Goal: Task Accomplishment & Management: Use online tool/utility

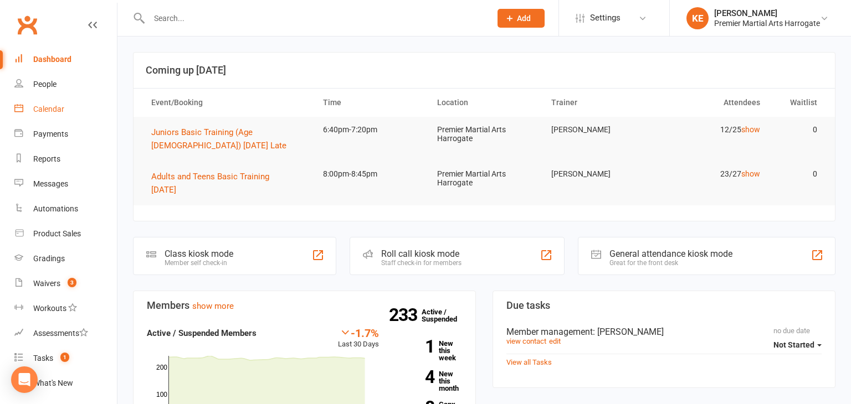
click at [56, 107] on div "Calendar" at bounding box center [48, 109] width 31 height 9
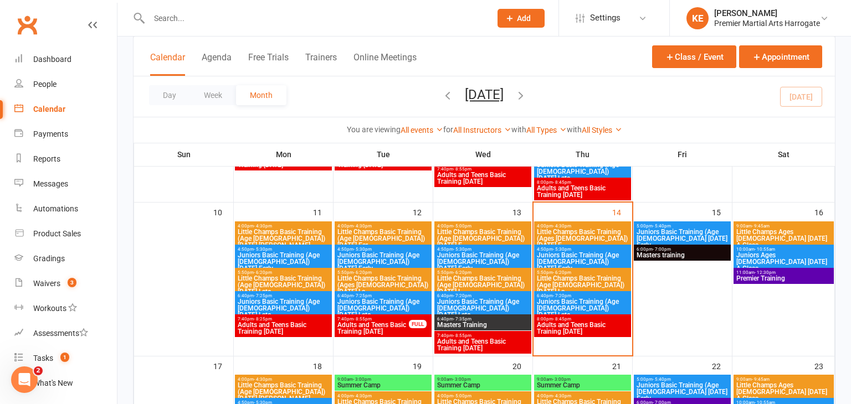
scroll to position [357, 0]
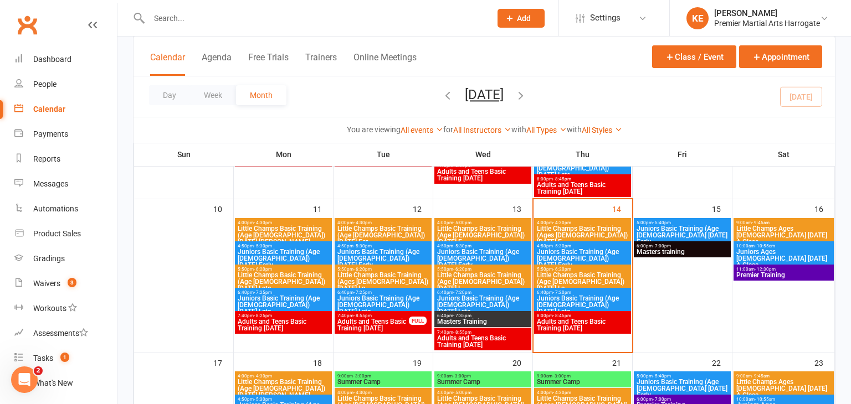
click at [559, 274] on span "Little Champs Basic Training (Age [DEMOGRAPHIC_DATA]) [DATE] La..." at bounding box center [582, 282] width 93 height 20
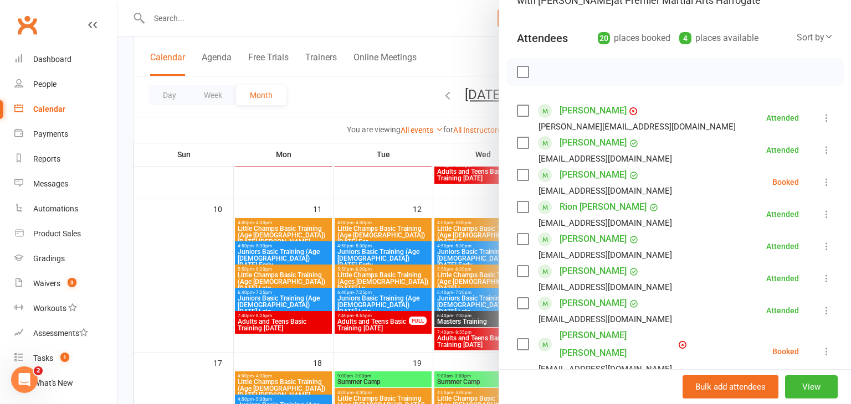
scroll to position [105, 0]
click at [828, 183] on icon at bounding box center [826, 181] width 11 height 11
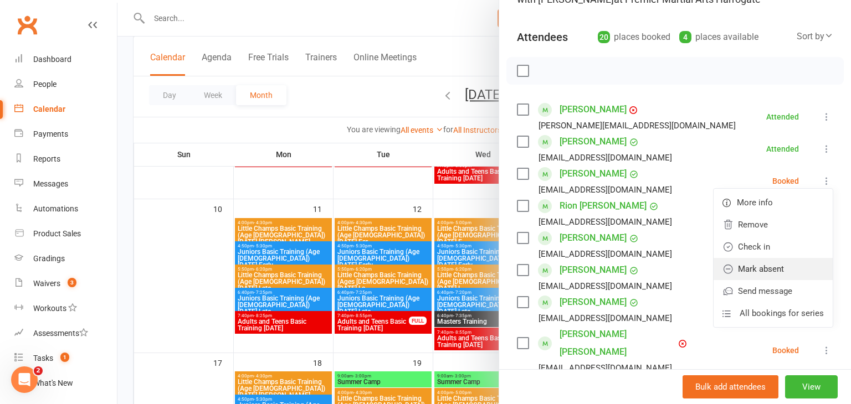
click at [774, 268] on link "Mark absent" at bounding box center [773, 269] width 119 height 22
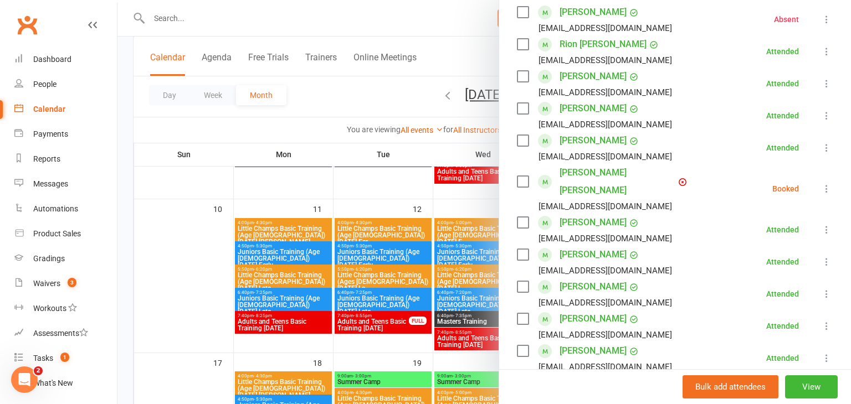
scroll to position [268, 0]
click at [826, 182] on icon at bounding box center [826, 187] width 11 height 11
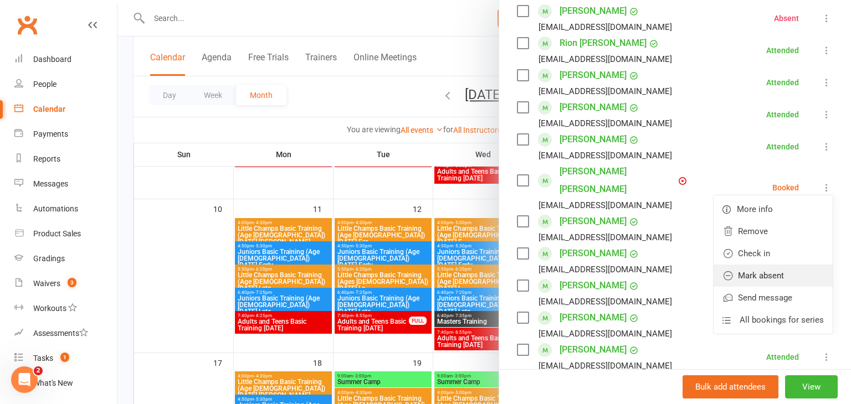
click at [777, 265] on link "Mark absent" at bounding box center [773, 276] width 119 height 22
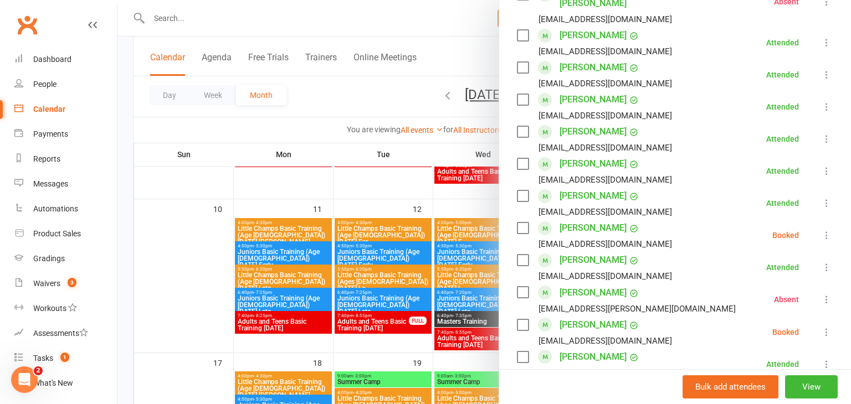
scroll to position [455, 0]
click at [826, 229] on icon at bounding box center [826, 234] width 11 height 11
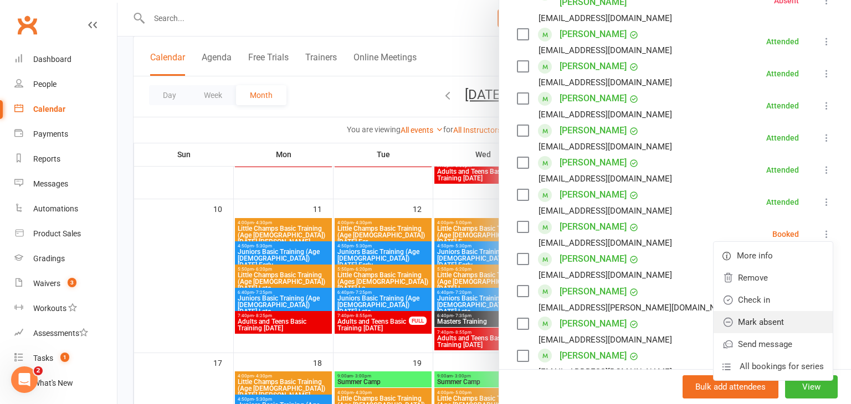
click at [788, 311] on link "Mark absent" at bounding box center [773, 322] width 119 height 22
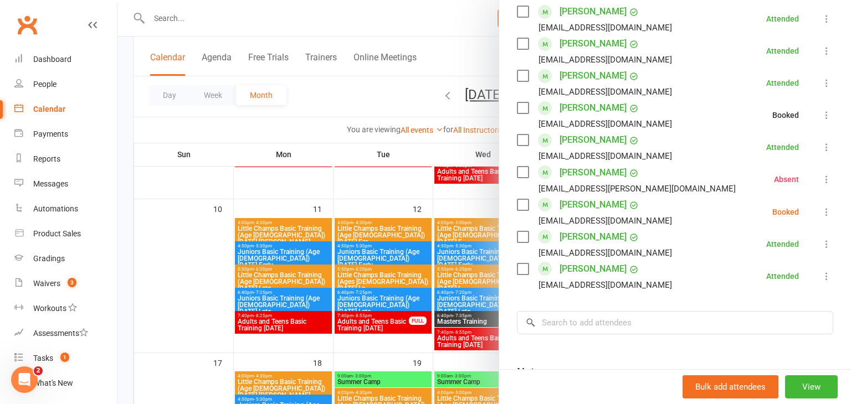
scroll to position [576, 0]
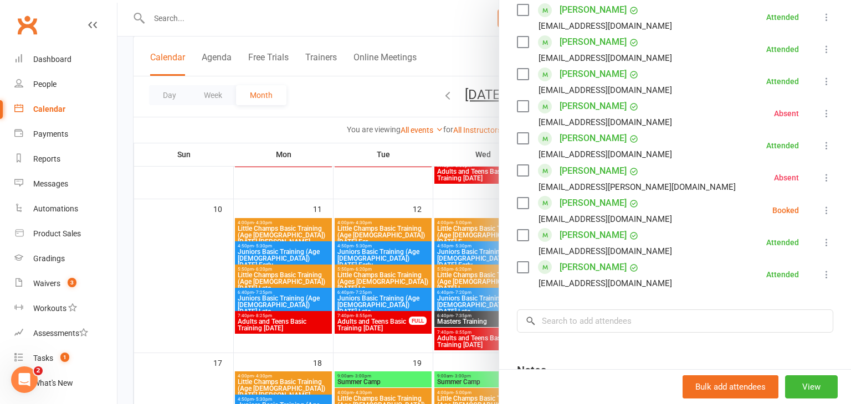
click at [824, 205] on icon at bounding box center [826, 210] width 11 height 11
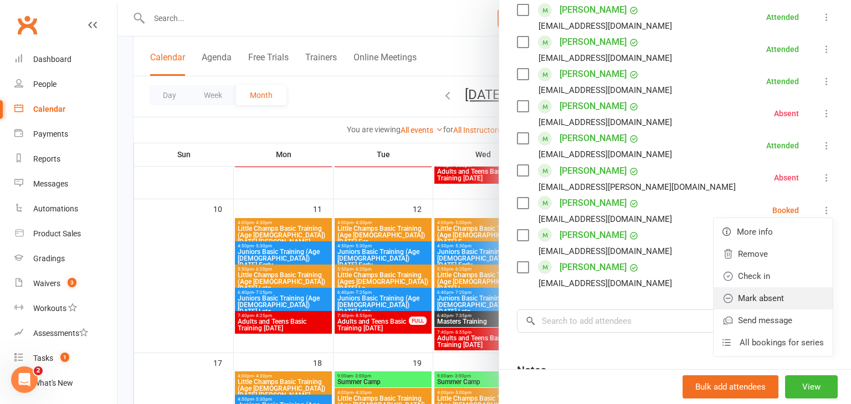
click at [776, 288] on link "Mark absent" at bounding box center [773, 299] width 119 height 22
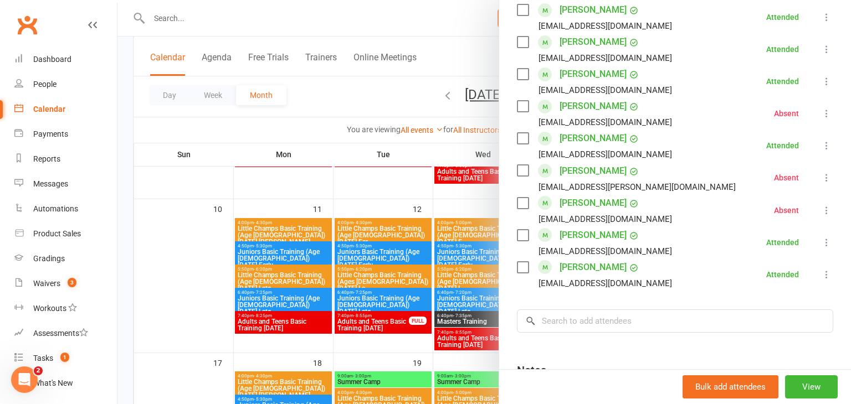
click at [189, 280] on div at bounding box center [483, 202] width 733 height 404
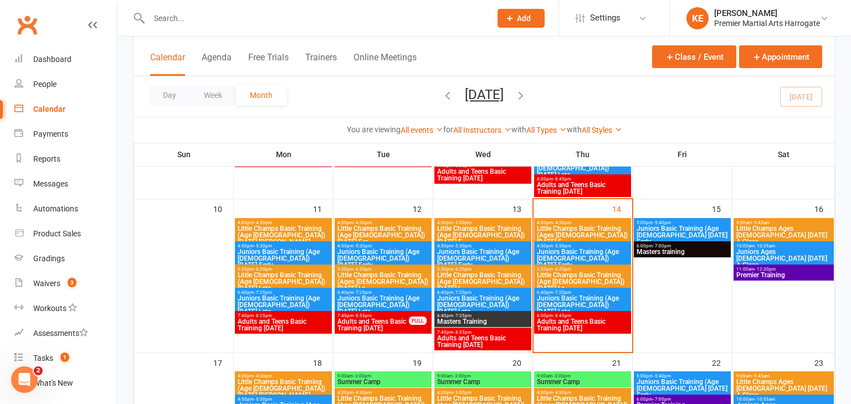
click at [556, 301] on span "Juniors Basic Training (Age [DEMOGRAPHIC_DATA]) [DATE] Late" at bounding box center [582, 305] width 93 height 20
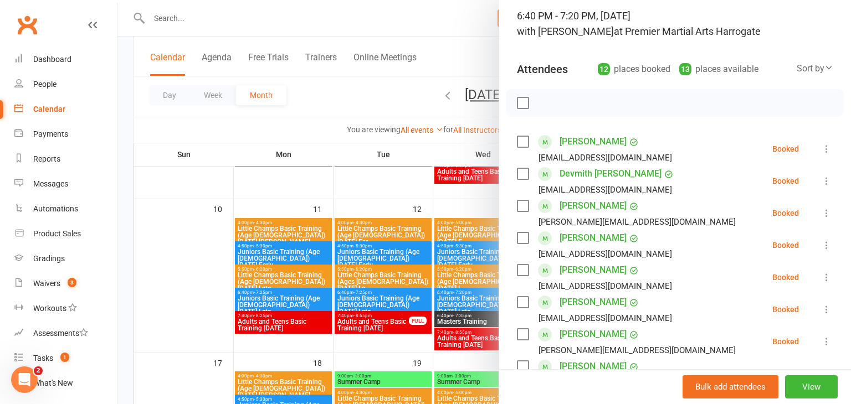
scroll to position [74, 0]
click at [823, 245] on icon at bounding box center [826, 244] width 11 height 11
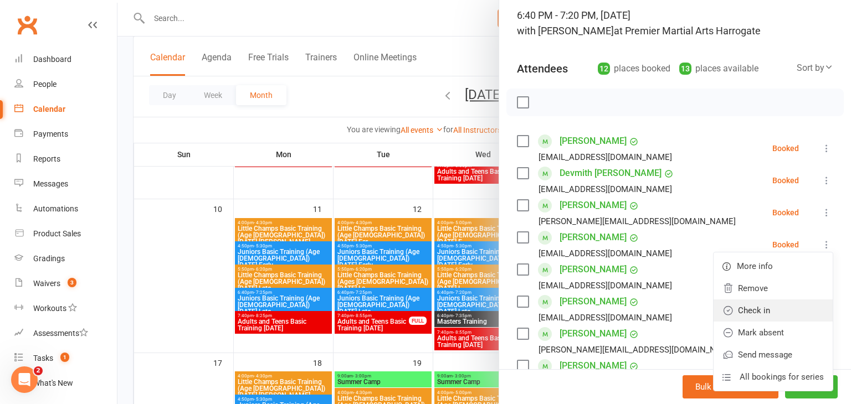
click at [762, 317] on link "Check in" at bounding box center [773, 311] width 119 height 22
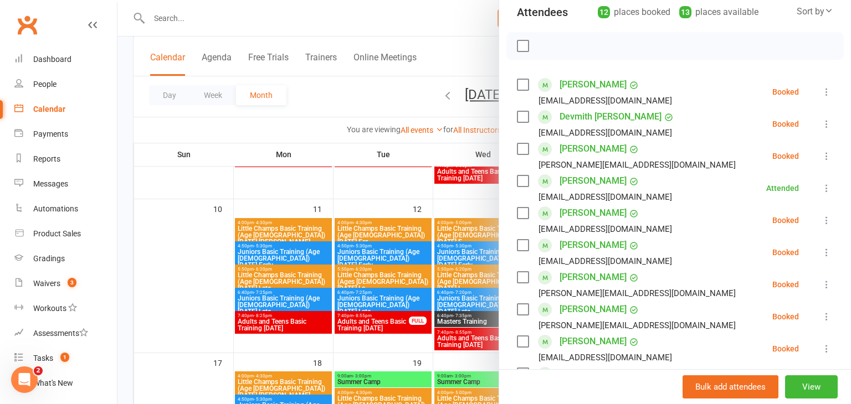
scroll to position [137, 0]
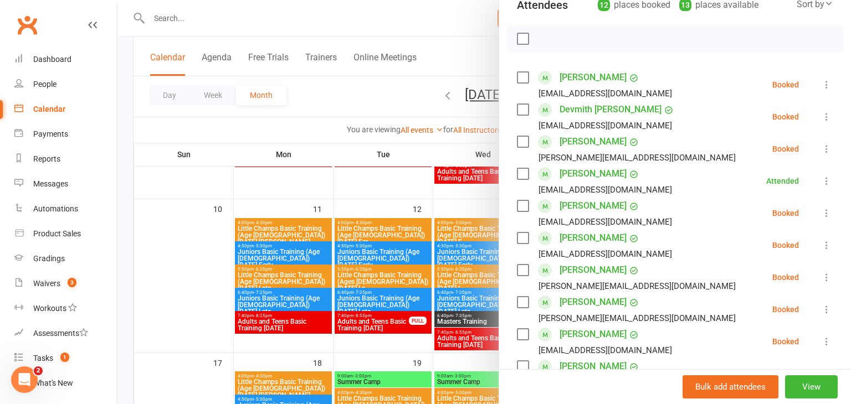
click at [825, 244] on icon at bounding box center [826, 245] width 11 height 11
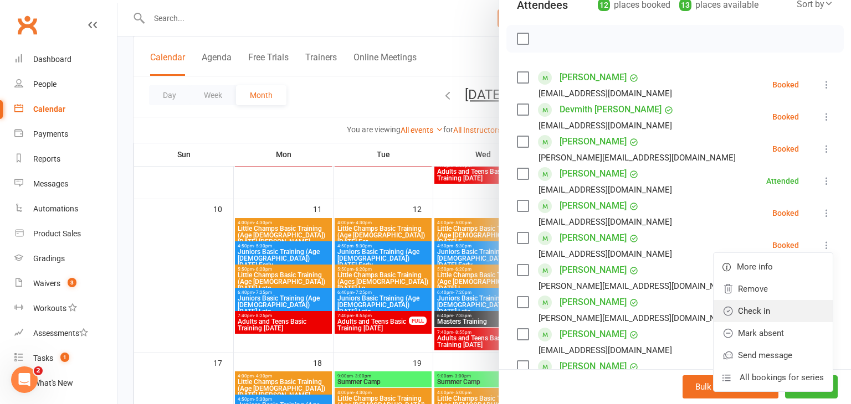
click at [773, 305] on link "Check in" at bounding box center [773, 311] width 119 height 22
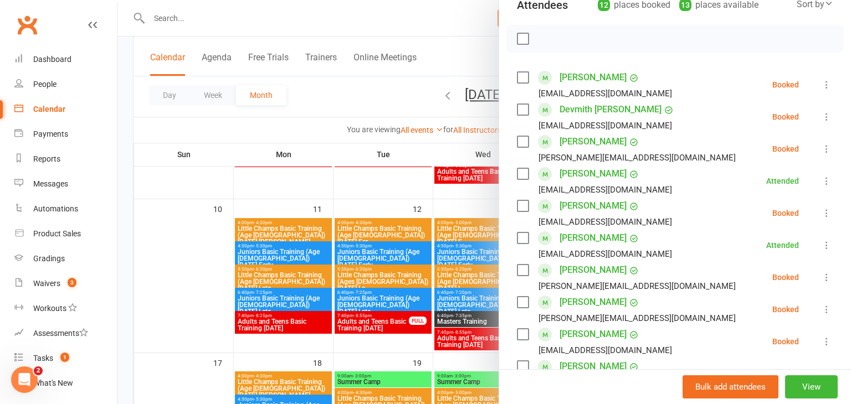
click at [828, 276] on icon at bounding box center [826, 277] width 11 height 11
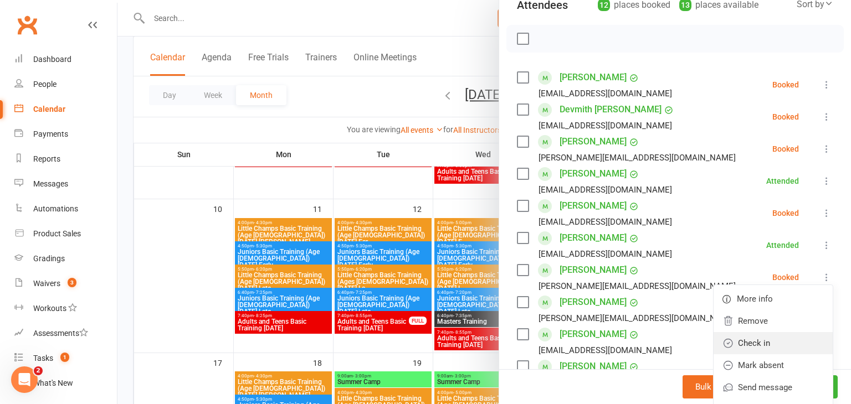
click at [778, 337] on link "Check in" at bounding box center [773, 343] width 119 height 22
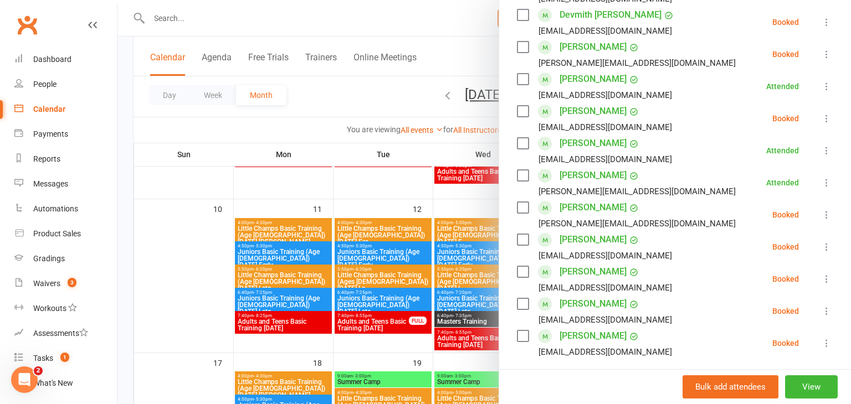
scroll to position [255, 0]
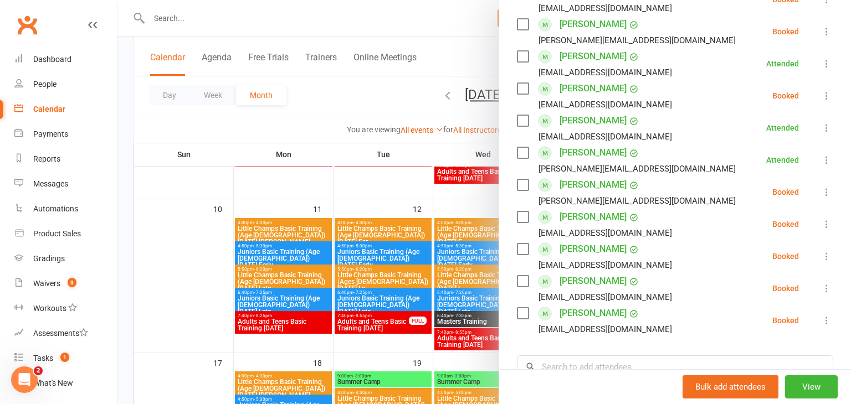
click at [830, 189] on icon at bounding box center [826, 192] width 11 height 11
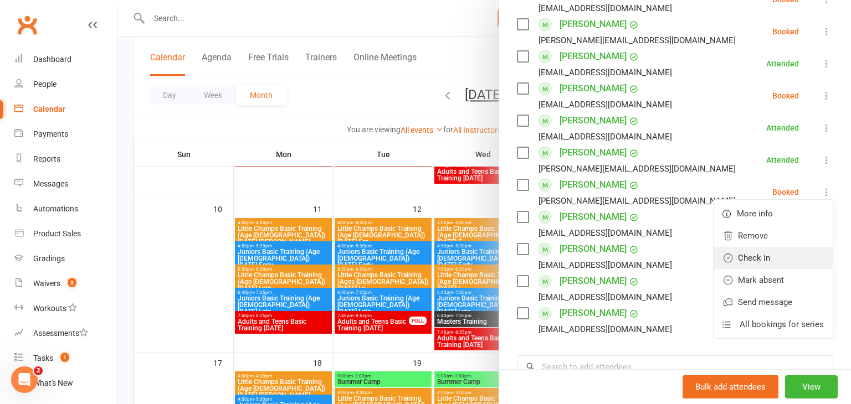
click at [755, 260] on link "Check in" at bounding box center [773, 258] width 119 height 22
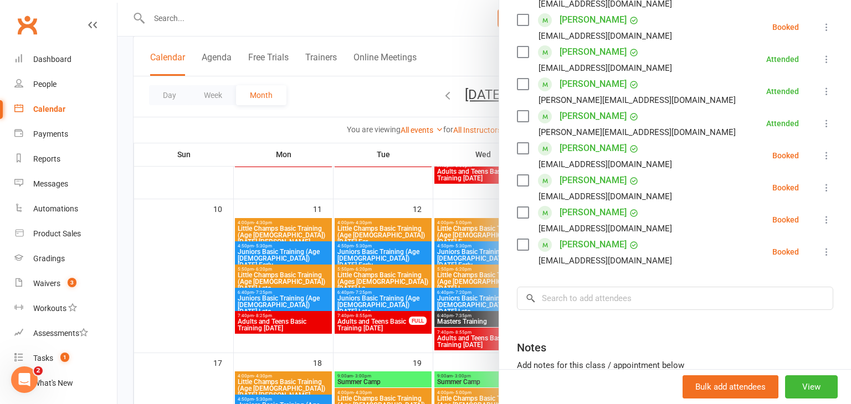
scroll to position [324, 0]
click at [829, 218] on icon at bounding box center [826, 219] width 11 height 11
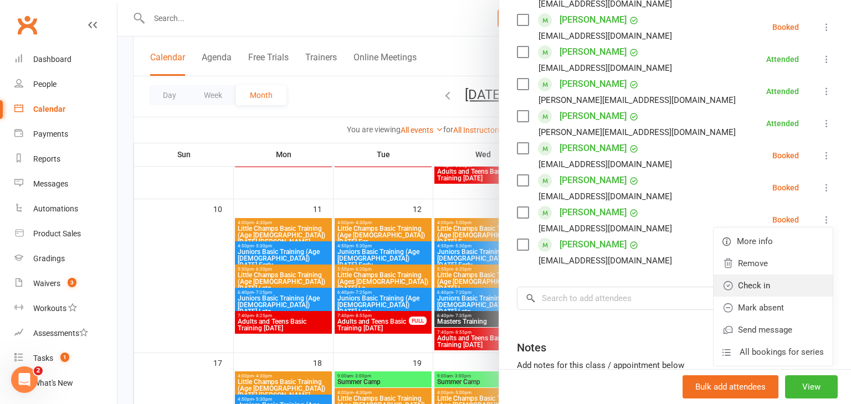
click at [765, 279] on link "Check in" at bounding box center [773, 286] width 119 height 22
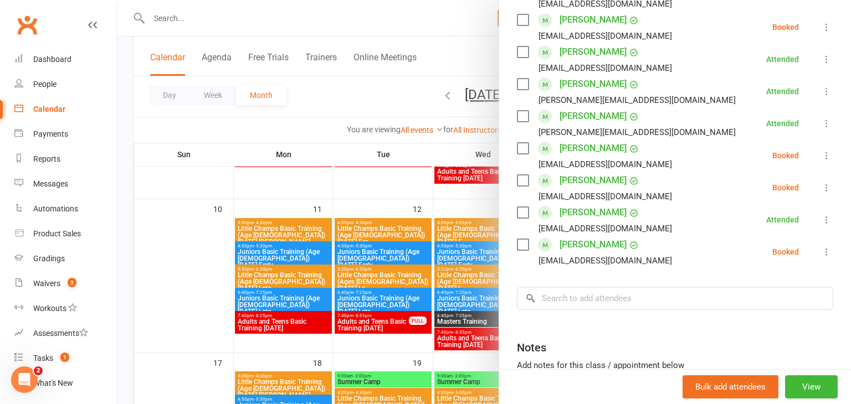
click at [827, 249] on icon at bounding box center [826, 252] width 11 height 11
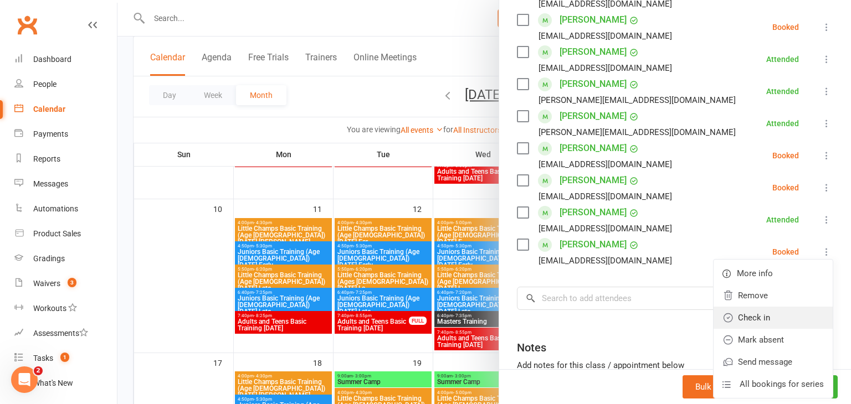
click at [761, 321] on link "Check in" at bounding box center [773, 318] width 119 height 22
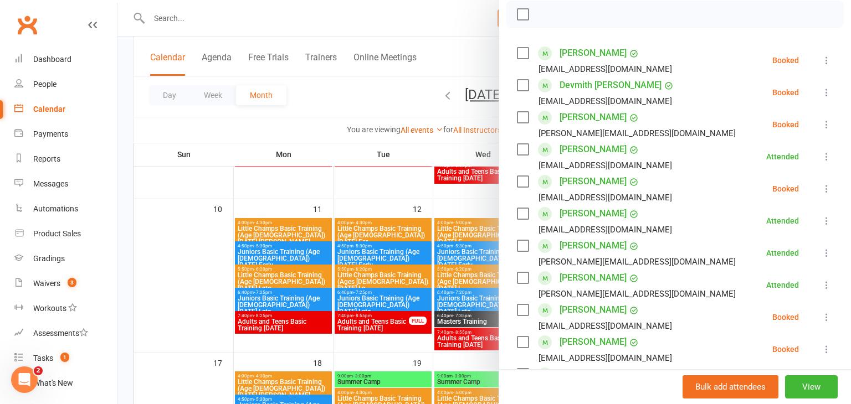
scroll to position [138, 0]
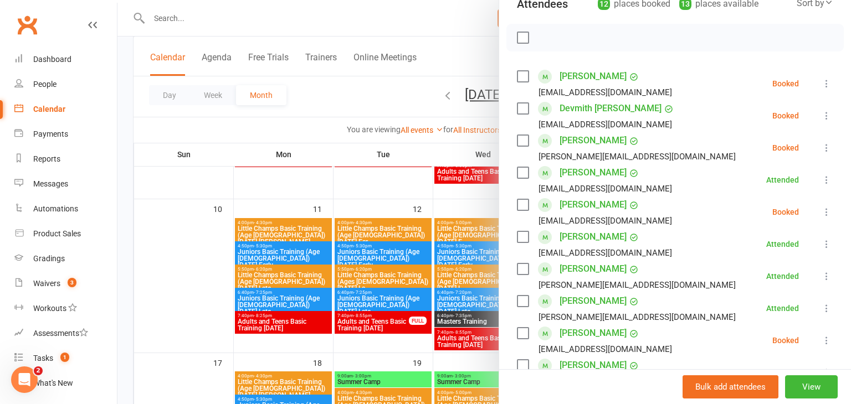
click at [828, 80] on icon at bounding box center [826, 83] width 11 height 11
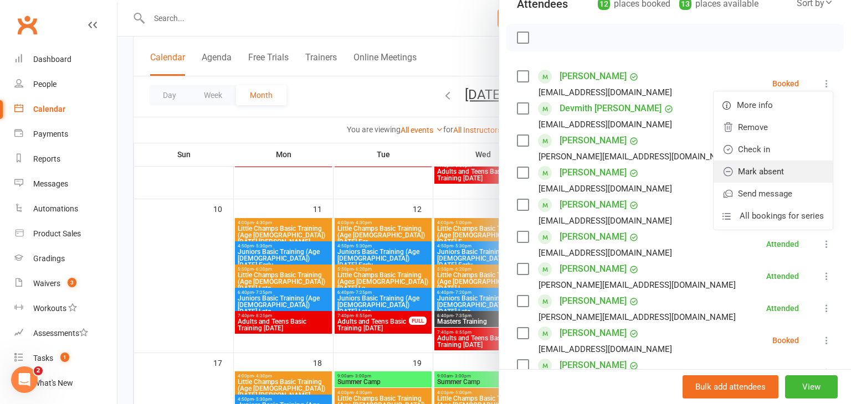
click at [768, 167] on link "Mark absent" at bounding box center [773, 172] width 119 height 22
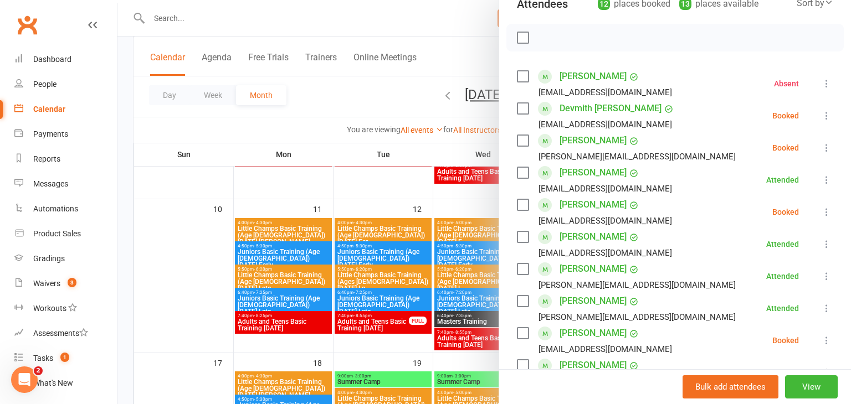
click at [825, 117] on icon at bounding box center [826, 115] width 11 height 11
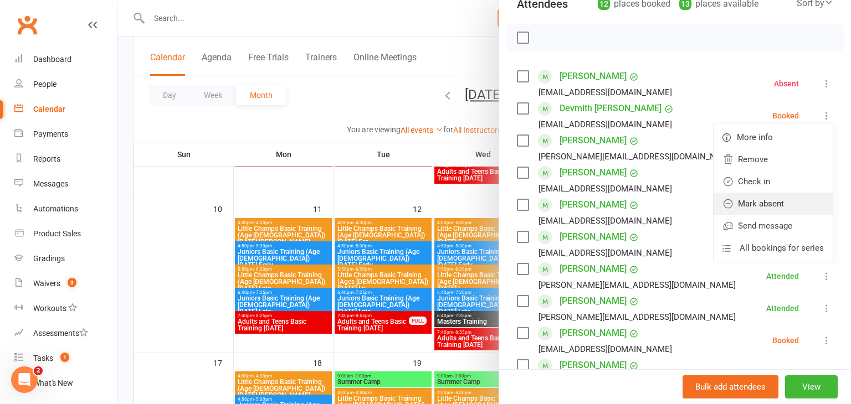
click at [774, 203] on link "Mark absent" at bounding box center [773, 204] width 119 height 22
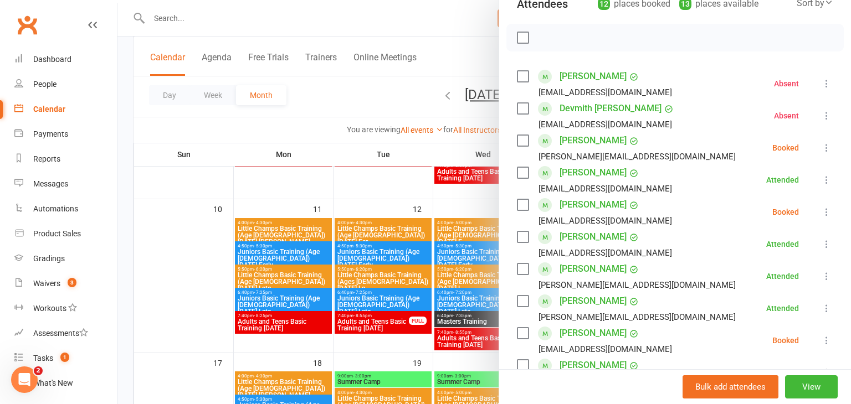
click at [825, 148] on icon at bounding box center [826, 147] width 11 height 11
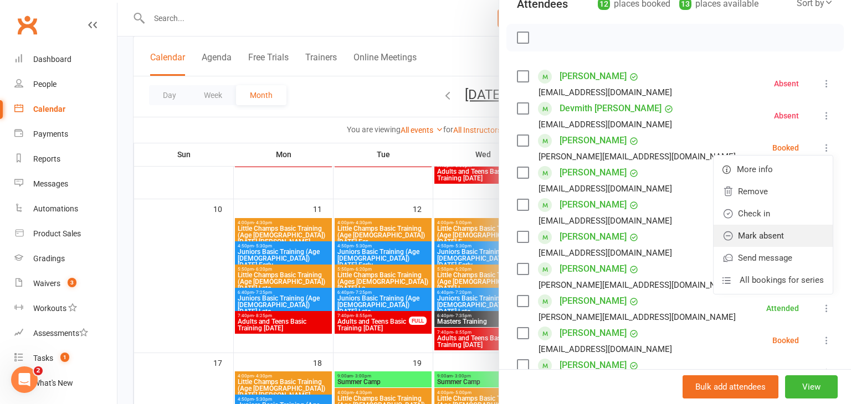
click at [763, 235] on link "Mark absent" at bounding box center [773, 236] width 119 height 22
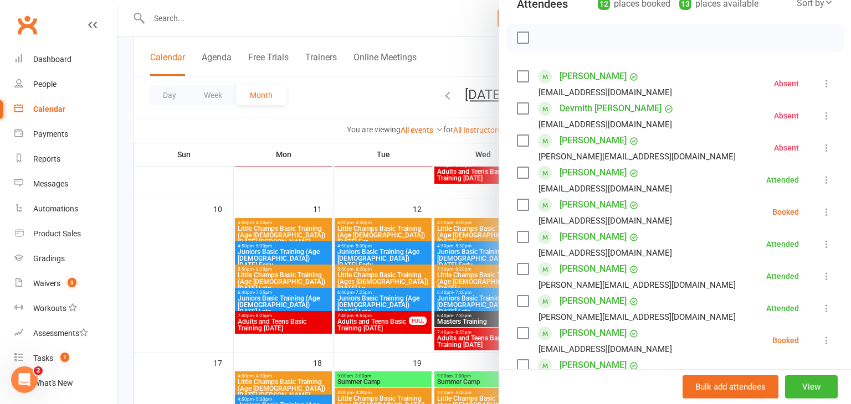
click at [825, 210] on icon at bounding box center [826, 212] width 11 height 11
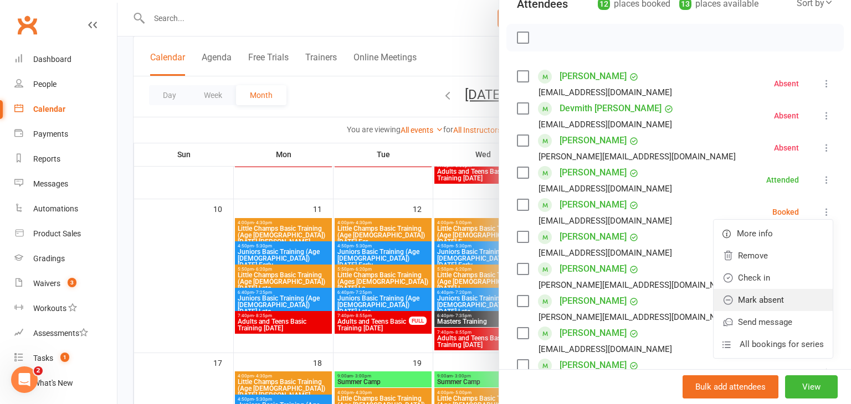
click at [771, 294] on link "Mark absent" at bounding box center [773, 300] width 119 height 22
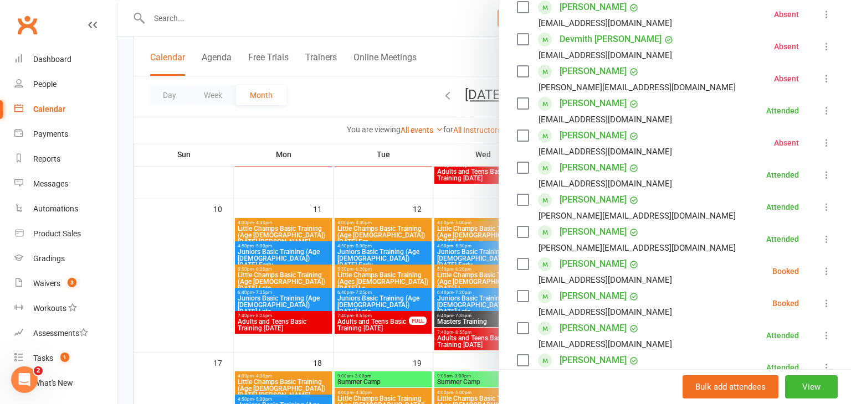
scroll to position [237, 0]
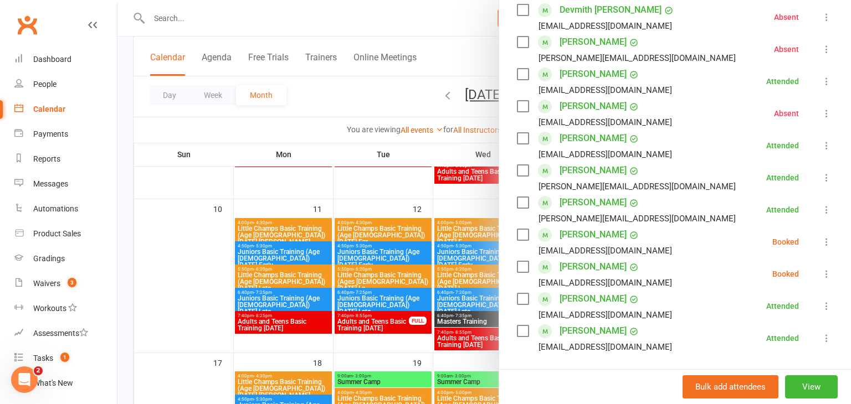
click at [825, 243] on icon at bounding box center [826, 242] width 11 height 11
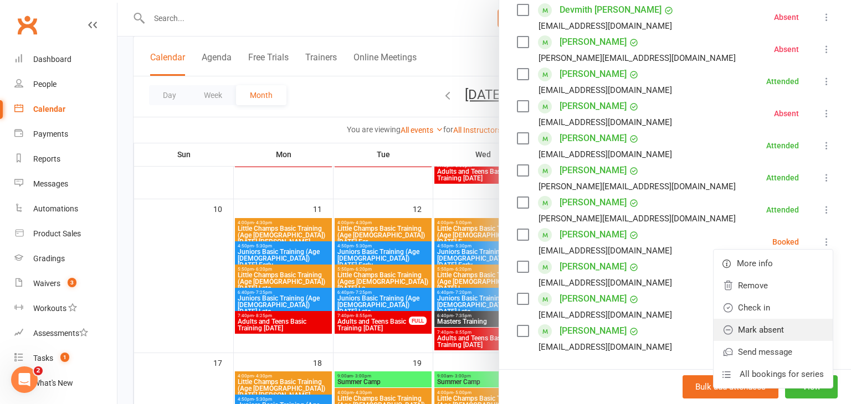
click at [758, 337] on link "Mark absent" at bounding box center [773, 330] width 119 height 22
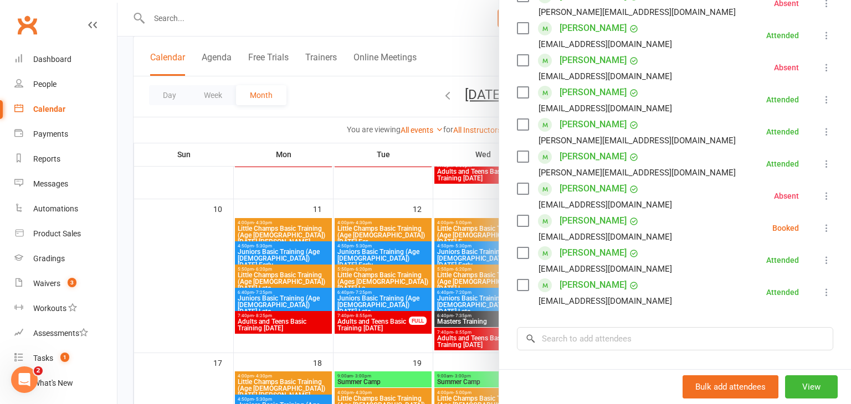
scroll to position [288, 0]
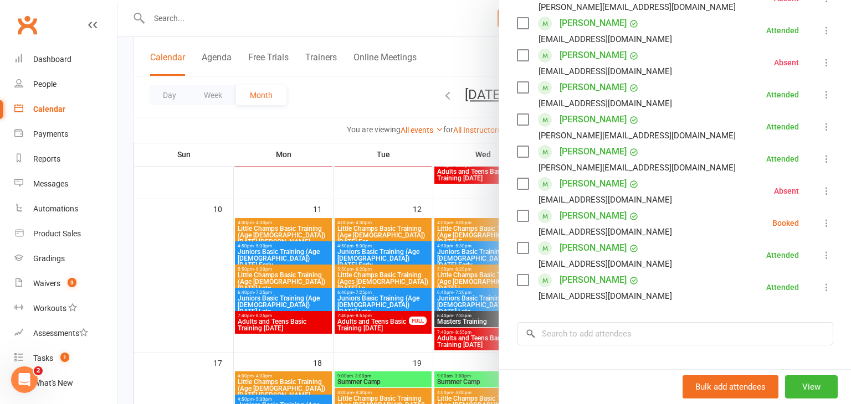
click at [825, 218] on icon at bounding box center [826, 223] width 11 height 11
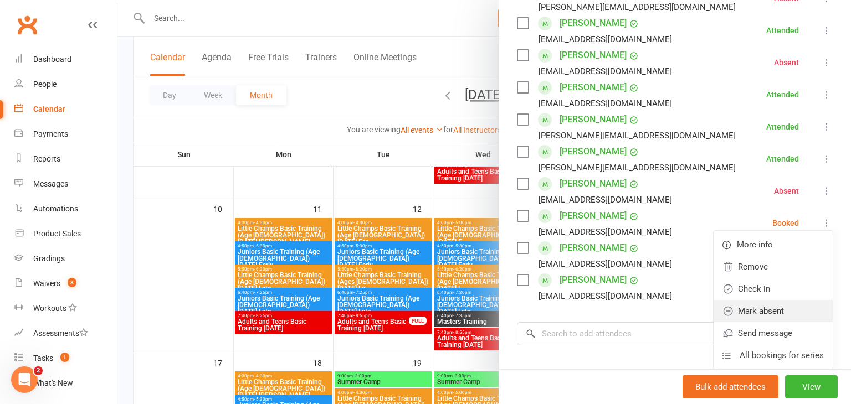
click at [769, 305] on link "Mark absent" at bounding box center [773, 311] width 119 height 22
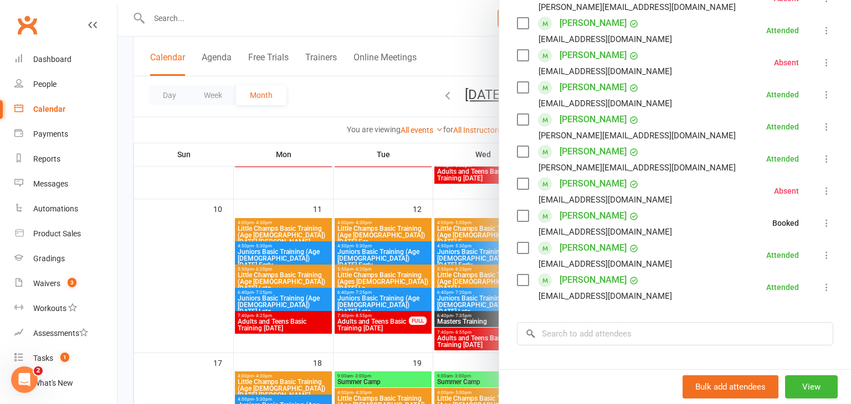
click at [201, 249] on div at bounding box center [483, 202] width 733 height 404
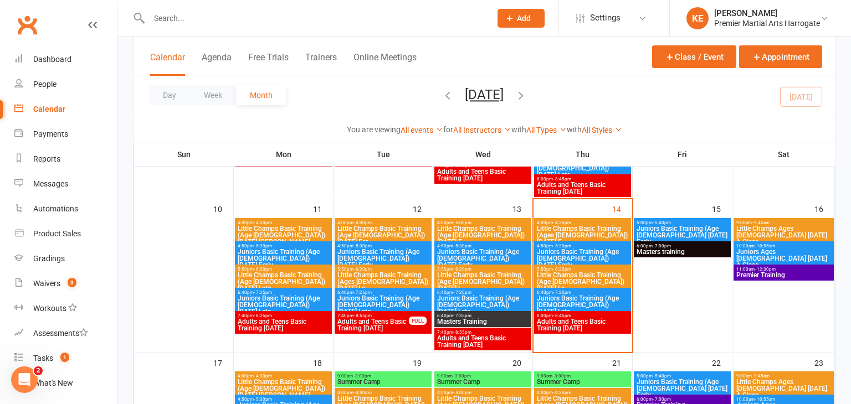
click at [574, 319] on span "Adults and Teens Basic Training [DATE]" at bounding box center [582, 325] width 93 height 13
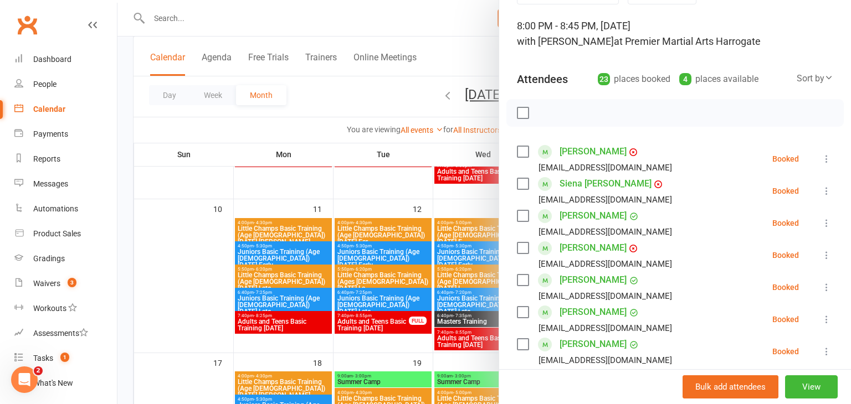
scroll to position [70, 0]
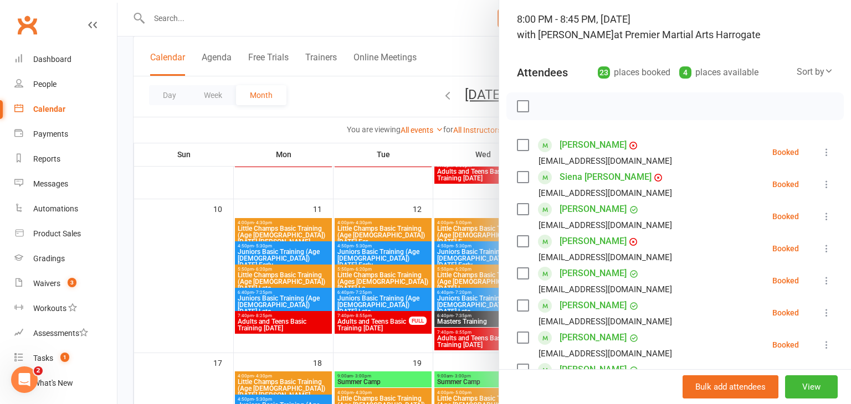
click at [824, 150] on icon at bounding box center [826, 152] width 11 height 11
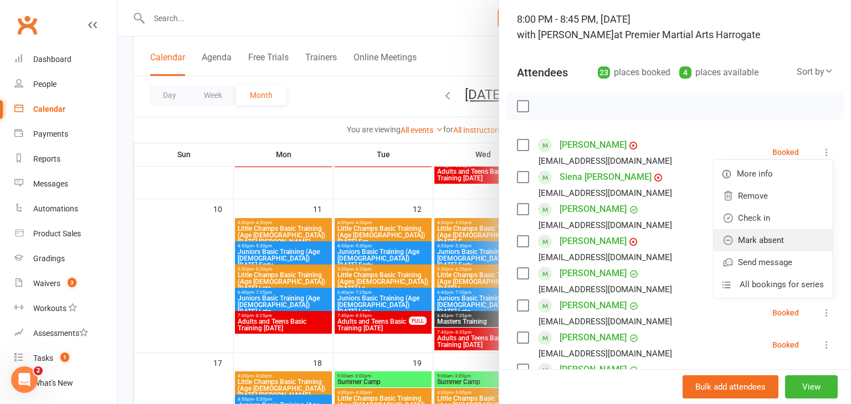
click at [760, 249] on link "Mark absent" at bounding box center [773, 240] width 119 height 22
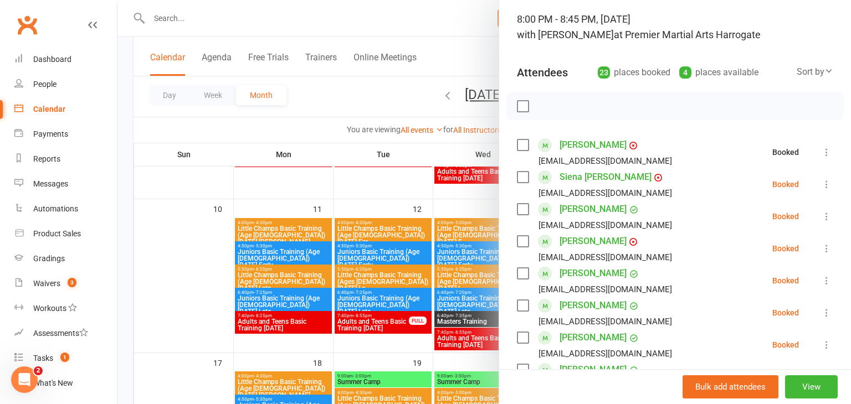
click at [827, 184] on icon at bounding box center [826, 184] width 11 height 11
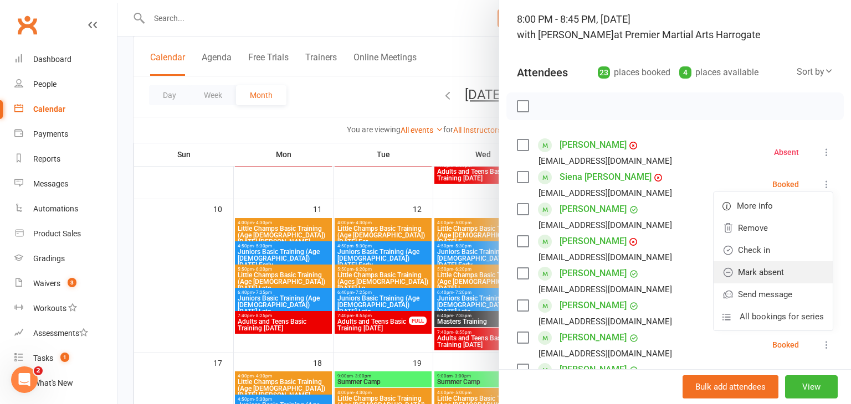
click at [763, 265] on link "Mark absent" at bounding box center [773, 272] width 119 height 22
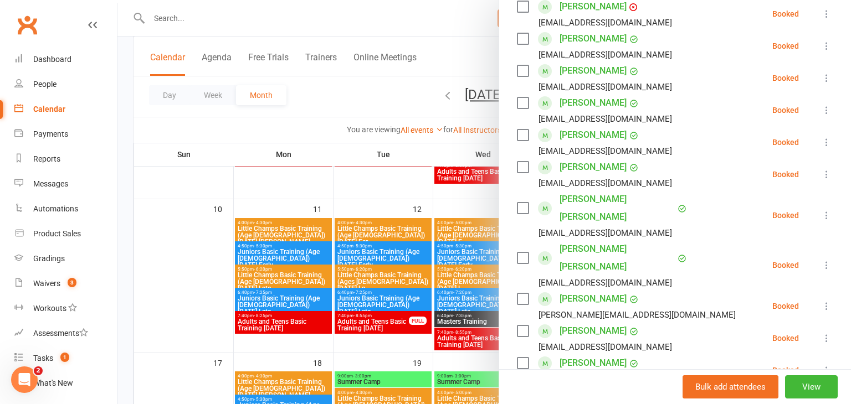
scroll to position [307, 0]
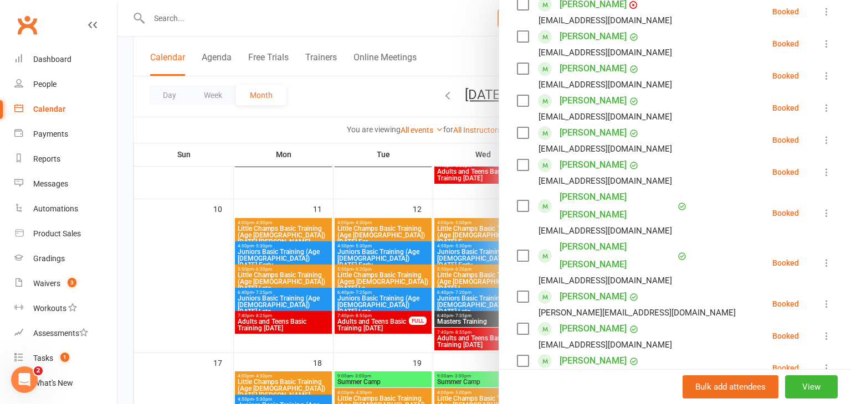
click at [825, 213] on icon at bounding box center [826, 213] width 11 height 11
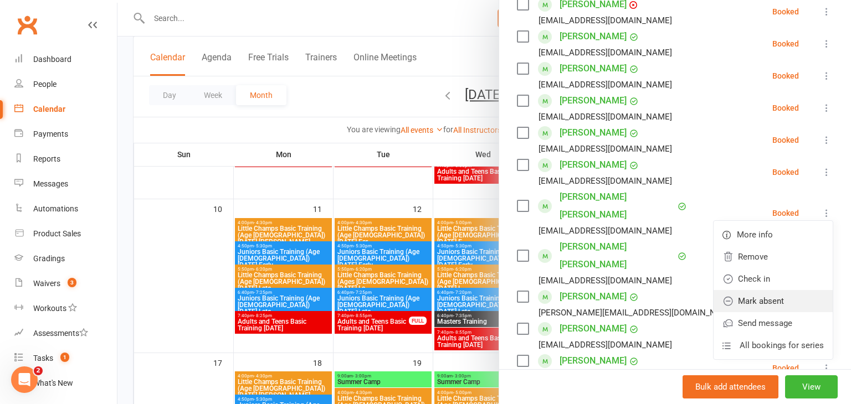
click at [769, 295] on link "Mark absent" at bounding box center [773, 301] width 119 height 22
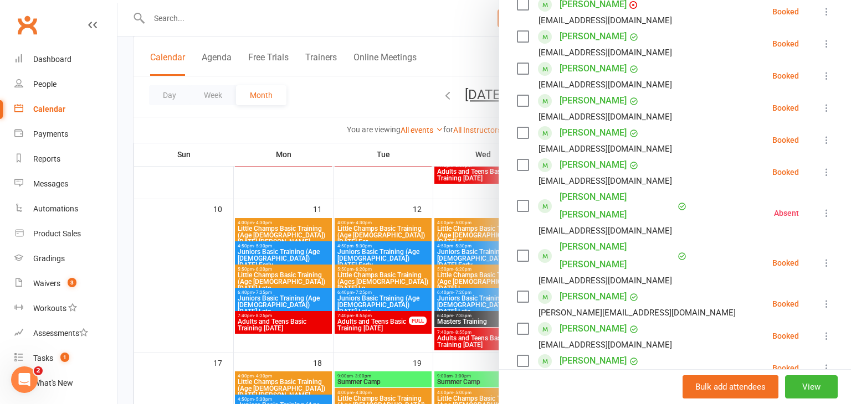
click at [828, 261] on icon at bounding box center [826, 263] width 11 height 11
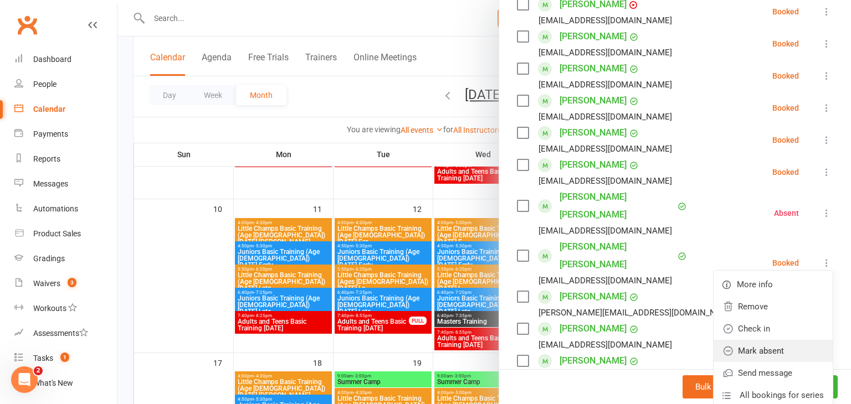
click at [775, 347] on link "Mark absent" at bounding box center [773, 351] width 119 height 22
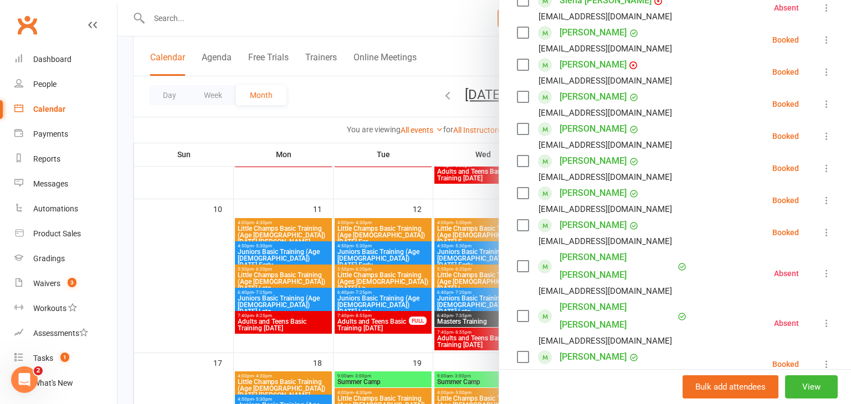
scroll to position [178, 0]
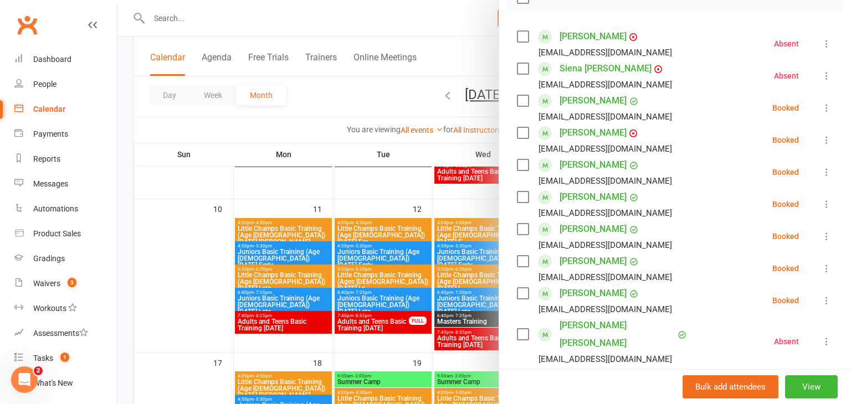
click at [169, 285] on div at bounding box center [483, 202] width 733 height 404
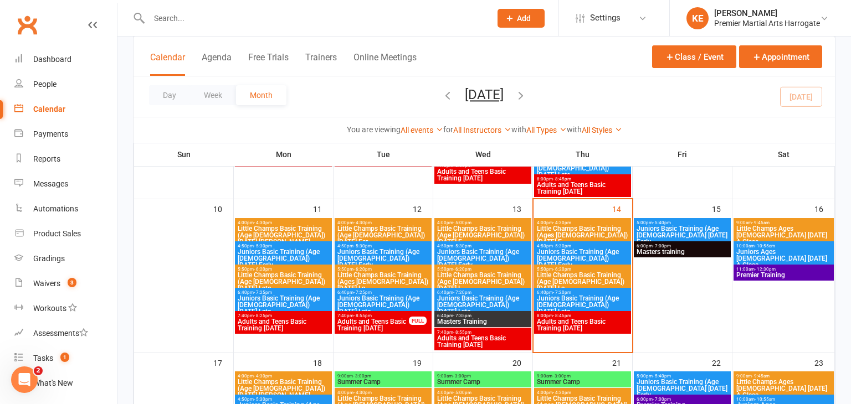
click at [558, 296] on span "Juniors Basic Training (Age [DEMOGRAPHIC_DATA]) [DATE] Late" at bounding box center [582, 305] width 93 height 20
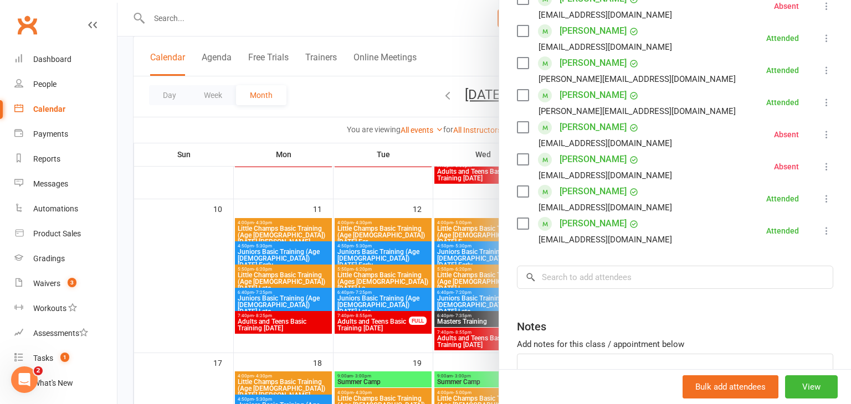
scroll to position [346, 0]
click at [827, 162] on icon at bounding box center [826, 165] width 11 height 11
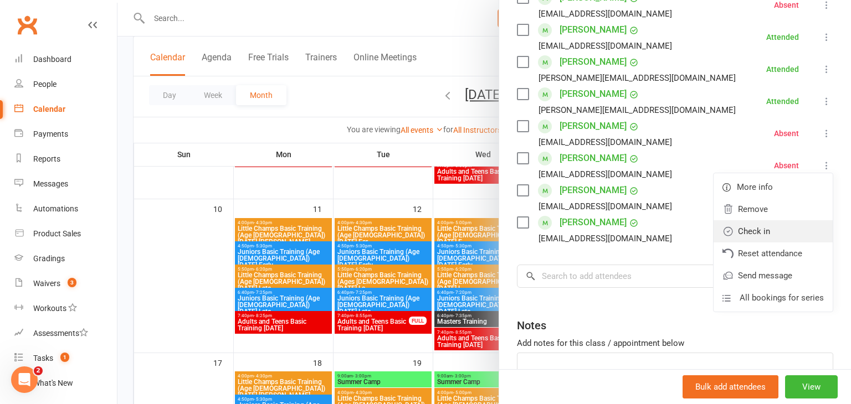
click at [772, 234] on link "Check in" at bounding box center [773, 231] width 119 height 22
